Goal: Task Accomplishment & Management: Complete application form

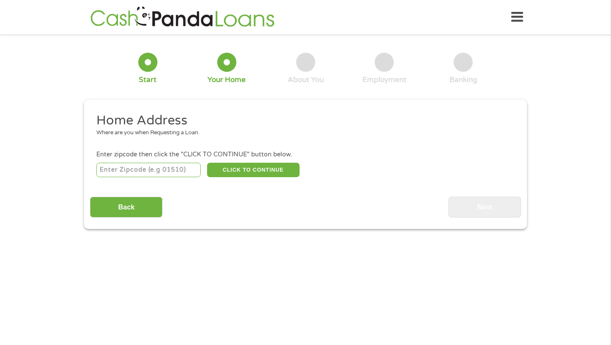
click at [152, 170] on input "number" at bounding box center [148, 170] width 105 height 14
type input "85338"
click at [250, 172] on button "CLICK TO CONTINUE" at bounding box center [253, 170] width 93 height 14
type input "85338"
type input "Goodyear"
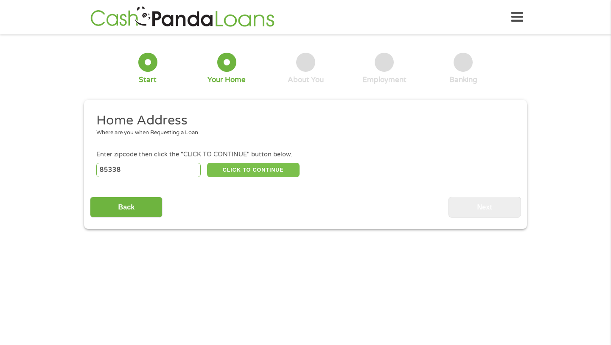
select select "[US_STATE]"
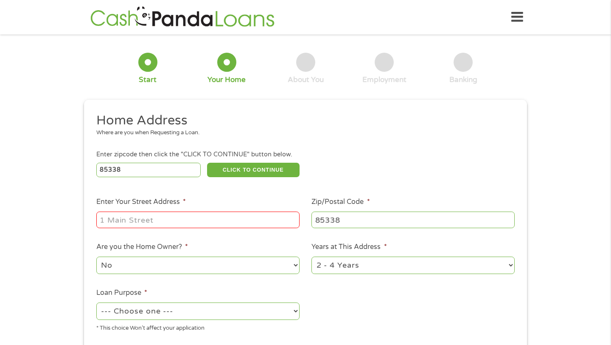
click at [237, 221] on input "Enter Your Street Address *" at bounding box center [197, 219] width 203 height 16
type input "16965 W Van Buren st"
click at [224, 265] on select "No Yes" at bounding box center [197, 264] width 203 height 17
click at [341, 268] on select "1 Year or less 1 - 2 Years 2 - 4 Years Over 4 Years" at bounding box center [413, 264] width 203 height 17
select select "12months"
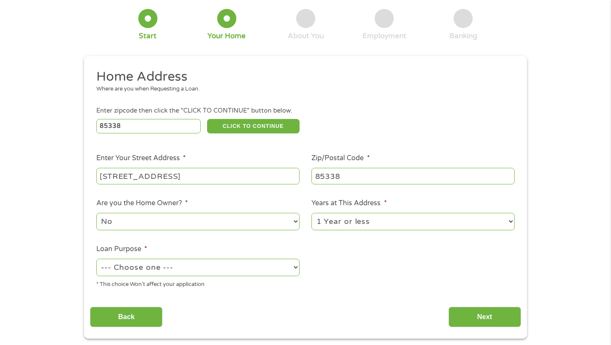
scroll to position [46, 0]
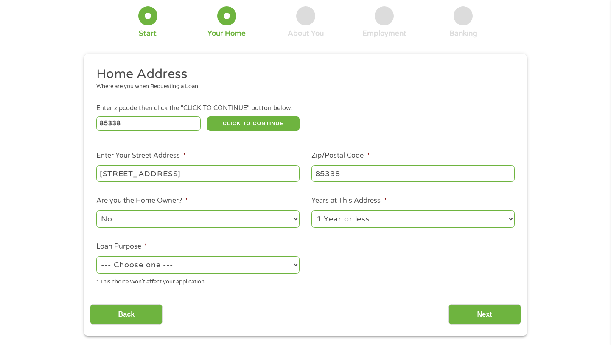
click at [214, 262] on select "--- Choose one --- Pay Bills Debt Consolidation Home Improvement Major Purchase…" at bounding box center [197, 264] width 203 height 17
select select "paybills"
click at [468, 311] on input "Next" at bounding box center [485, 314] width 73 height 21
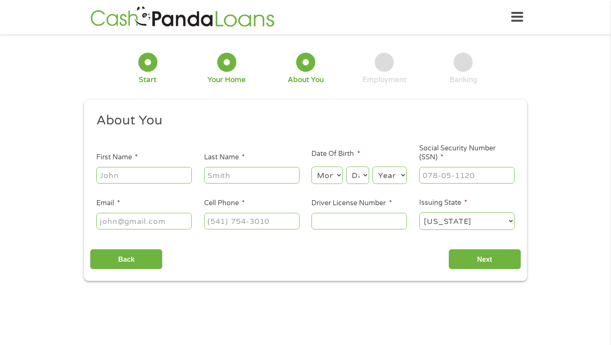
scroll to position [0, 0]
click at [150, 180] on input "First Name *" at bounding box center [144, 175] width 96 height 16
type input "Isabel"
type input "Pasillas"
click at [118, 220] on input "Email *" at bounding box center [144, 221] width 96 height 16
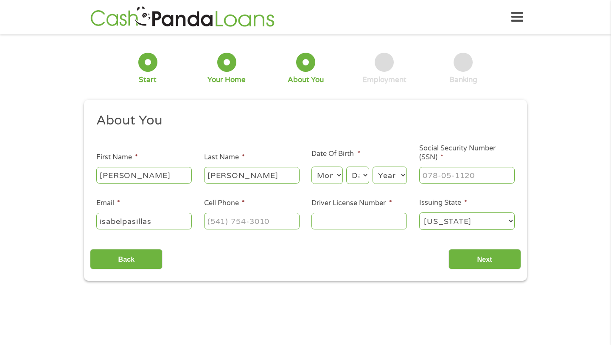
type input "isabelpasillas"
click at [219, 226] on input "(___) ___-____" at bounding box center [252, 221] width 96 height 16
type input "(630) 608-3044"
click at [336, 175] on select "Month 1 2 3 4 5 6 7 8 9 10 11 12" at bounding box center [327, 174] width 31 height 17
select select "12"
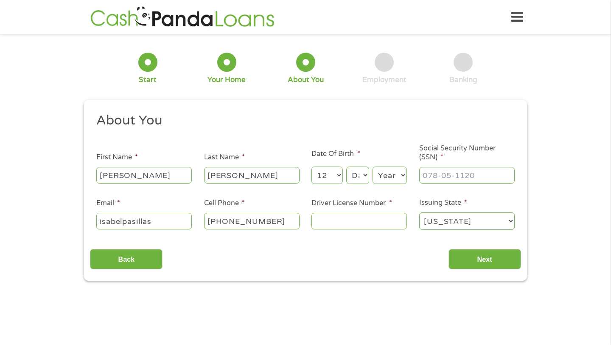
click at [358, 177] on select "Day 1 2 3 4 5 6 7 8 9 10 11 12 13 14 15 16 17 18 19 20 21 22 23 24 25 26 27 28 …" at bounding box center [358, 174] width 23 height 17
select select "18"
click at [388, 182] on select "Year 2007 2006 2005 2004 2003 2002 2001 2000 1999 1998 1997 1996 1995 1994 1993…" at bounding box center [390, 174] width 34 height 17
select select "1992"
click at [440, 175] on input "___-__-____" at bounding box center [468, 175] width 96 height 16
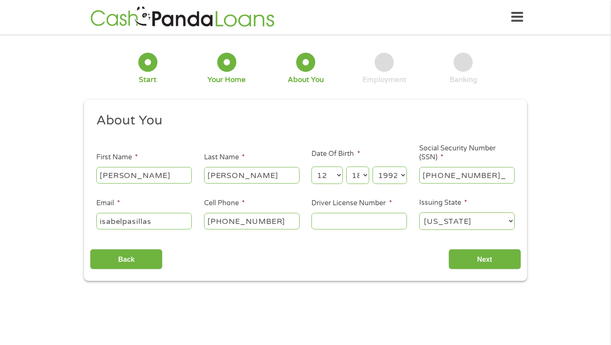
type input "611-62-1091"
click at [370, 218] on input "Driver License Number *" at bounding box center [360, 221] width 96 height 16
type input "D55017999"
click at [497, 260] on input "Next" at bounding box center [485, 259] width 73 height 21
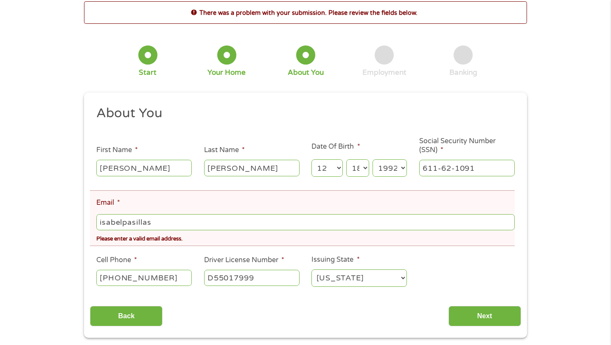
scroll to position [40, 0]
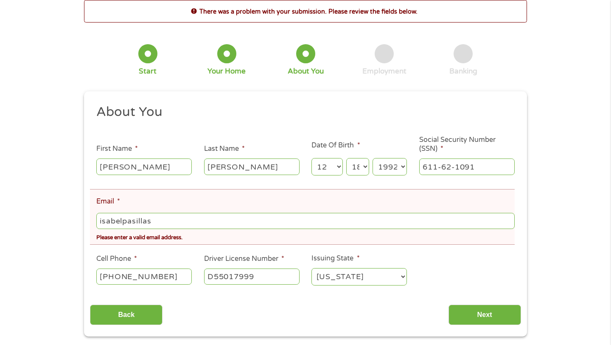
click at [221, 221] on input "isabelpasillas" at bounding box center [305, 221] width 419 height 16
type input "isabelpasillas18@gmail.com"
click at [348, 318] on div "Back Next" at bounding box center [305, 311] width 431 height 27
click at [470, 320] on input "Next" at bounding box center [485, 314] width 73 height 21
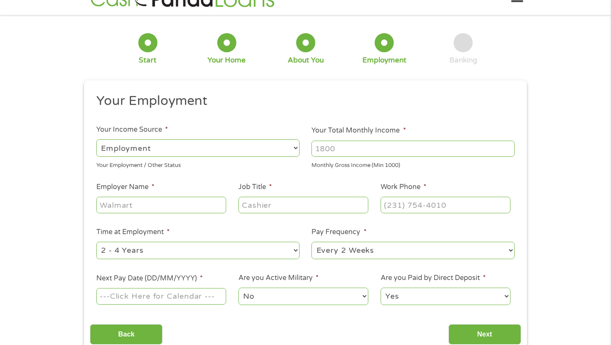
scroll to position [23, 0]
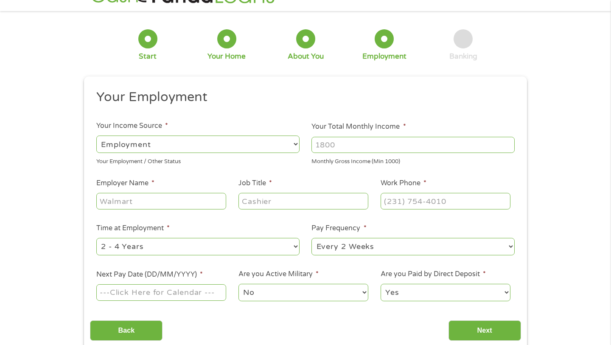
click at [341, 137] on input "Your Total Monthly Income *" at bounding box center [413, 145] width 203 height 16
type input "2000"
click at [239, 161] on div "Your Employment / Other Status" at bounding box center [197, 160] width 203 height 11
click at [194, 198] on input "Employer Name *" at bounding box center [161, 201] width 130 height 16
type input "Agua Fria High School"
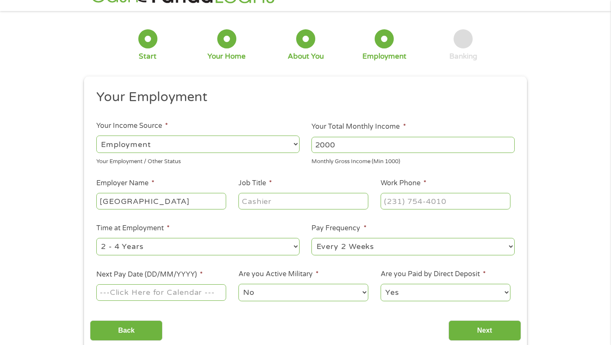
click at [268, 203] on input "Job Title *" at bounding box center [304, 201] width 130 height 16
type input "paraprofessional"
type input "(___) ___-____"
click at [402, 205] on input "(___) ___-____" at bounding box center [446, 201] width 130 height 16
click at [251, 244] on select "--- Choose one --- 1 Year or less 1 - 2 Years 2 - 4 Years Over 4 Years" at bounding box center [197, 246] width 203 height 17
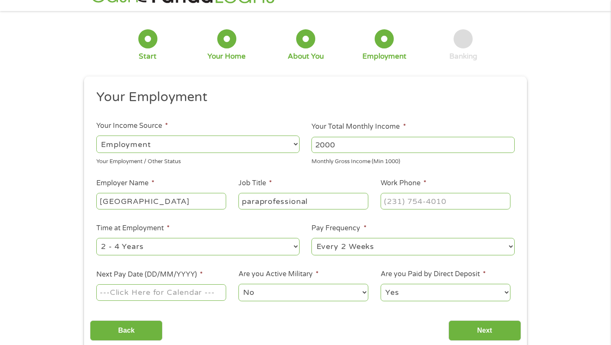
select select "24months"
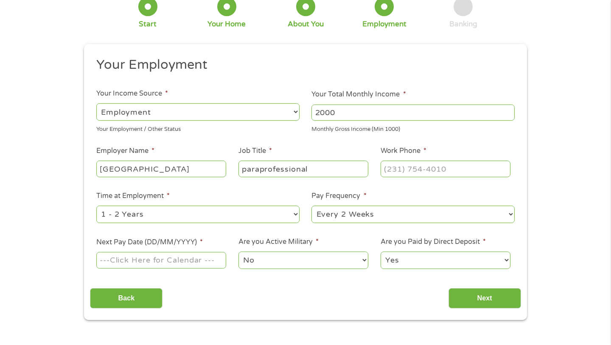
scroll to position [70, 0]
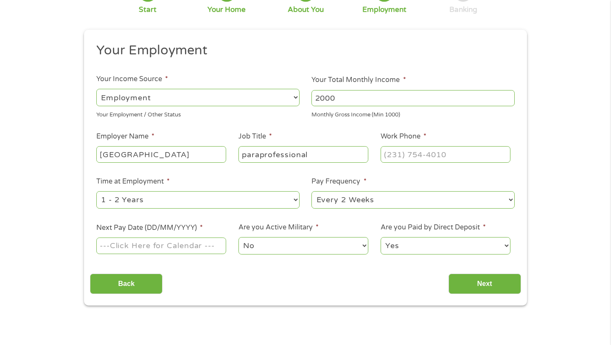
click at [202, 251] on input "Next Pay Date (DD/MM/YYYY) *" at bounding box center [161, 245] width 130 height 16
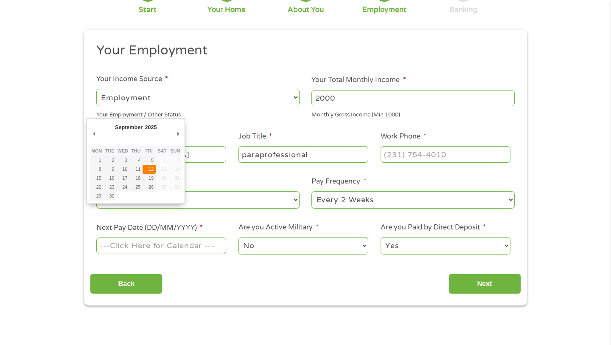
type input "12/09/2025"
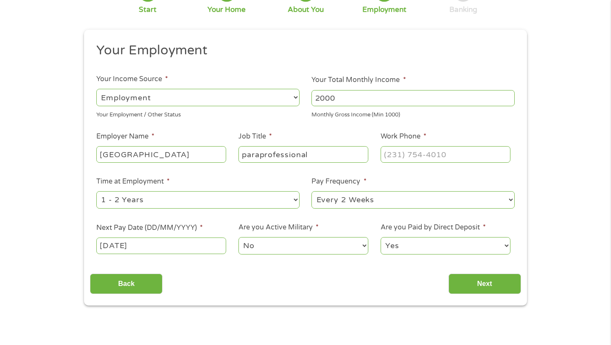
click at [307, 248] on select "No Yes" at bounding box center [304, 245] width 130 height 17
click at [415, 244] on select "Yes No" at bounding box center [446, 245] width 130 height 17
click at [422, 157] on input "(___) ___-____" at bounding box center [446, 154] width 130 height 16
type input "(623) 932-7300"
click at [502, 285] on input "Next" at bounding box center [485, 283] width 73 height 21
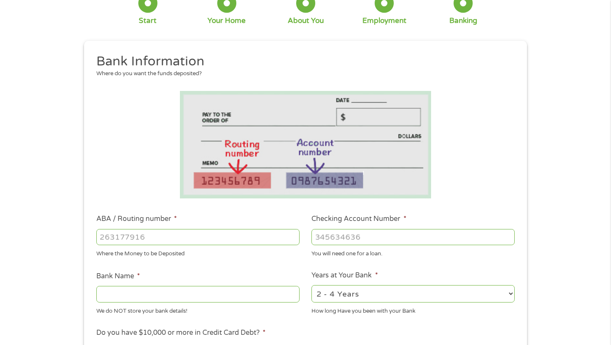
scroll to position [77, 0]
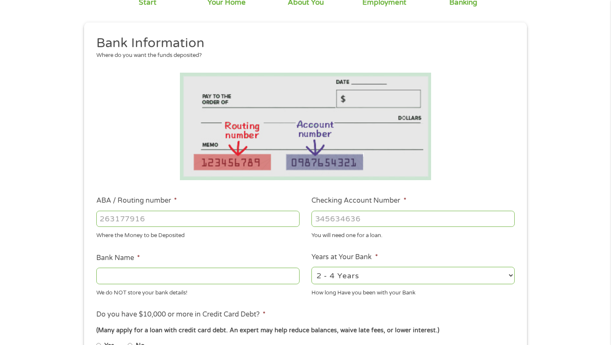
click at [244, 214] on input "ABA / Routing number *" at bounding box center [197, 219] width 203 height 16
type input "122105278"
type input "WELLS FARGO BANK NA ARIZONA"
type input "122105278"
click at [358, 222] on input "Checking Account Number *" at bounding box center [413, 219] width 203 height 16
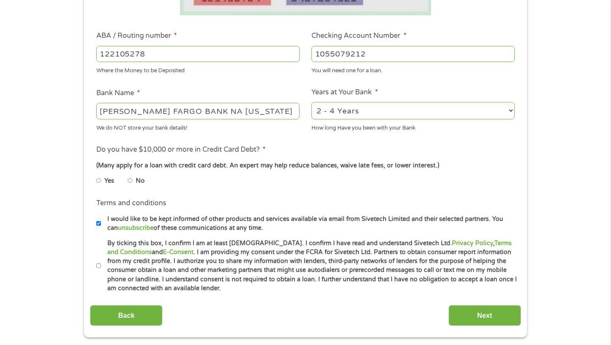
scroll to position [251, 0]
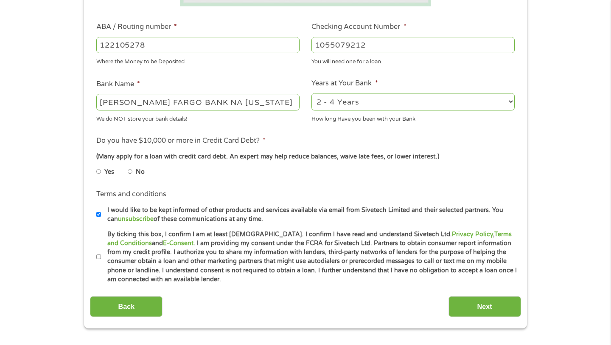
type input "1055079212"
click at [349, 99] on select "2 - 4 Years 6 - 12 Months 1 - 2 Years Over 4 Years" at bounding box center [413, 101] width 203 height 17
select select "24months"
click at [131, 173] on input "No" at bounding box center [130, 172] width 5 height 14
radio input "true"
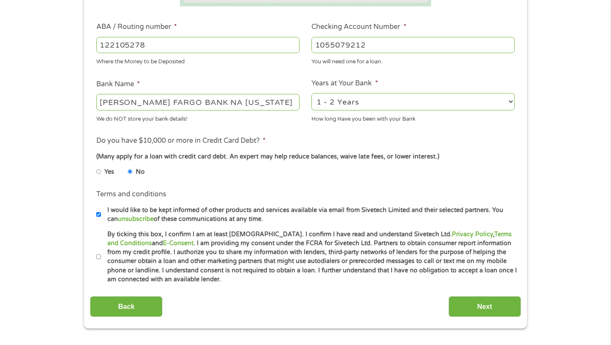
click at [99, 257] on input "By ticking this box, I confirm I am at least 18 years old. I confirm I have rea…" at bounding box center [98, 257] width 5 height 14
checkbox input "true"
click at [486, 307] on input "Next" at bounding box center [485, 306] width 73 height 21
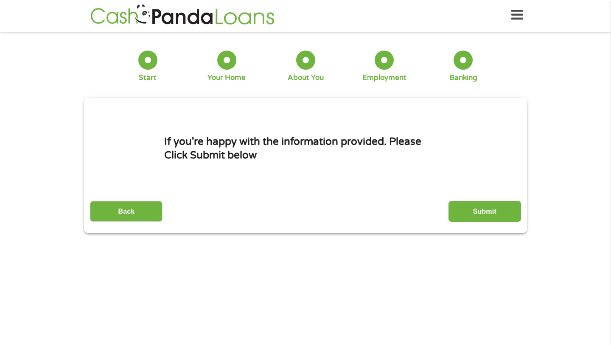
scroll to position [0, 0]
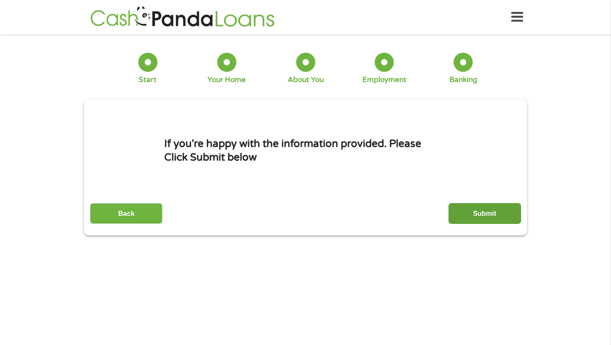
click at [473, 214] on input "Submit" at bounding box center [485, 213] width 73 height 21
